Goal: Information Seeking & Learning: Understand process/instructions

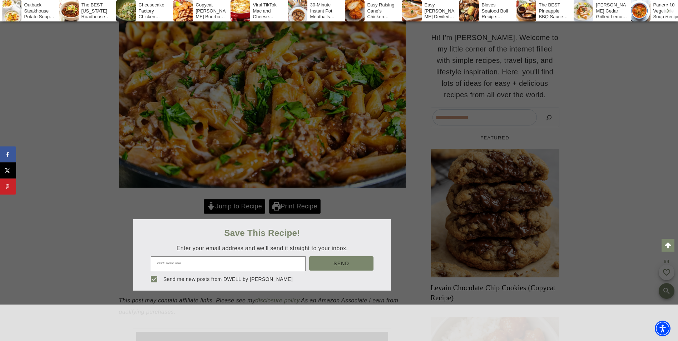
scroll to position [179, 0]
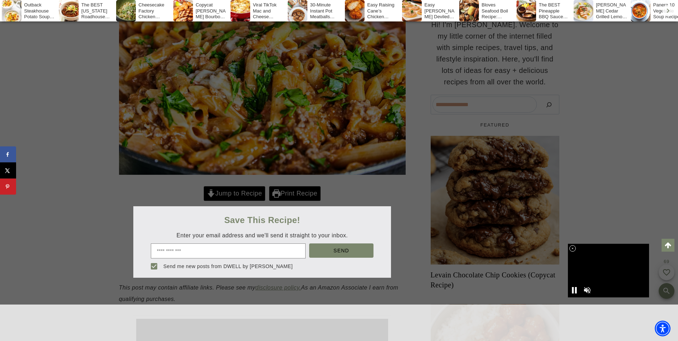
click at [244, 215] on div at bounding box center [339, 170] width 678 height 341
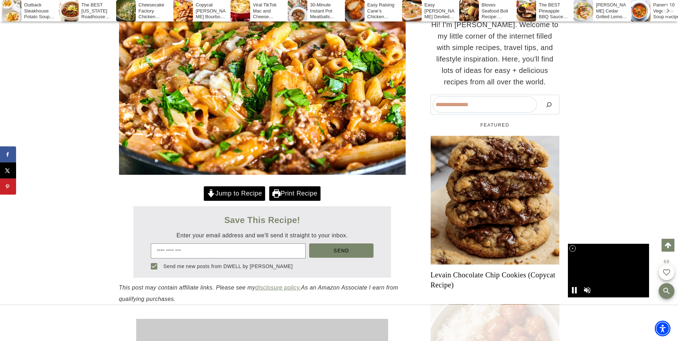
click at [246, 201] on link "Jump to Recipe" at bounding box center [234, 193] width 61 height 15
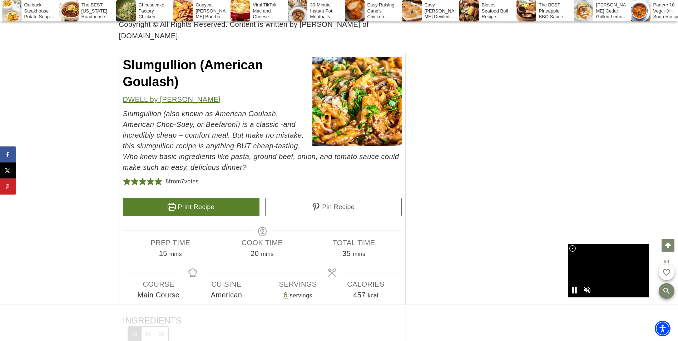
scroll to position [4341, 0]
